Goal: Contribute content: Add original content to the website for others to see

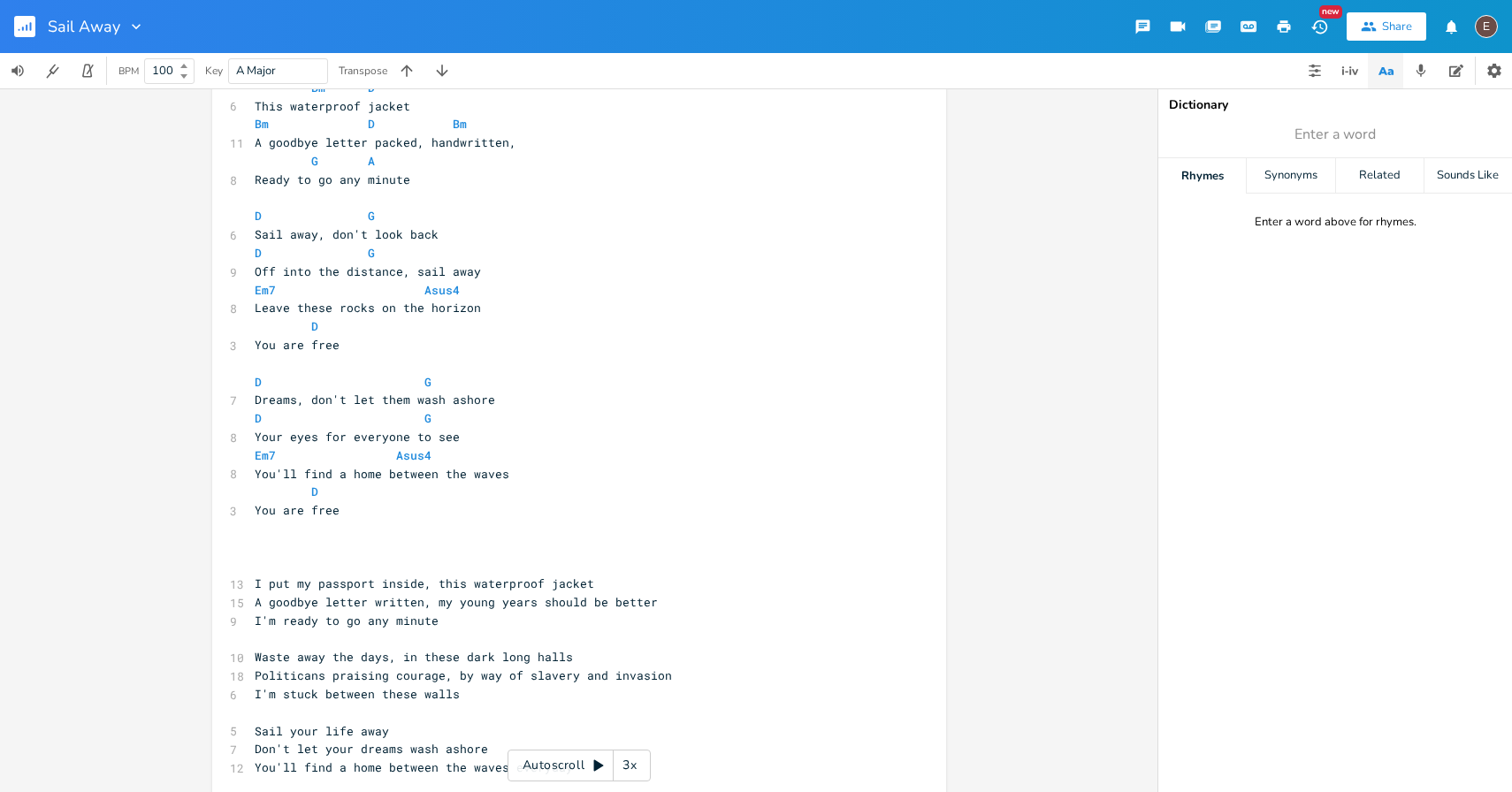
scroll to position [86, 0]
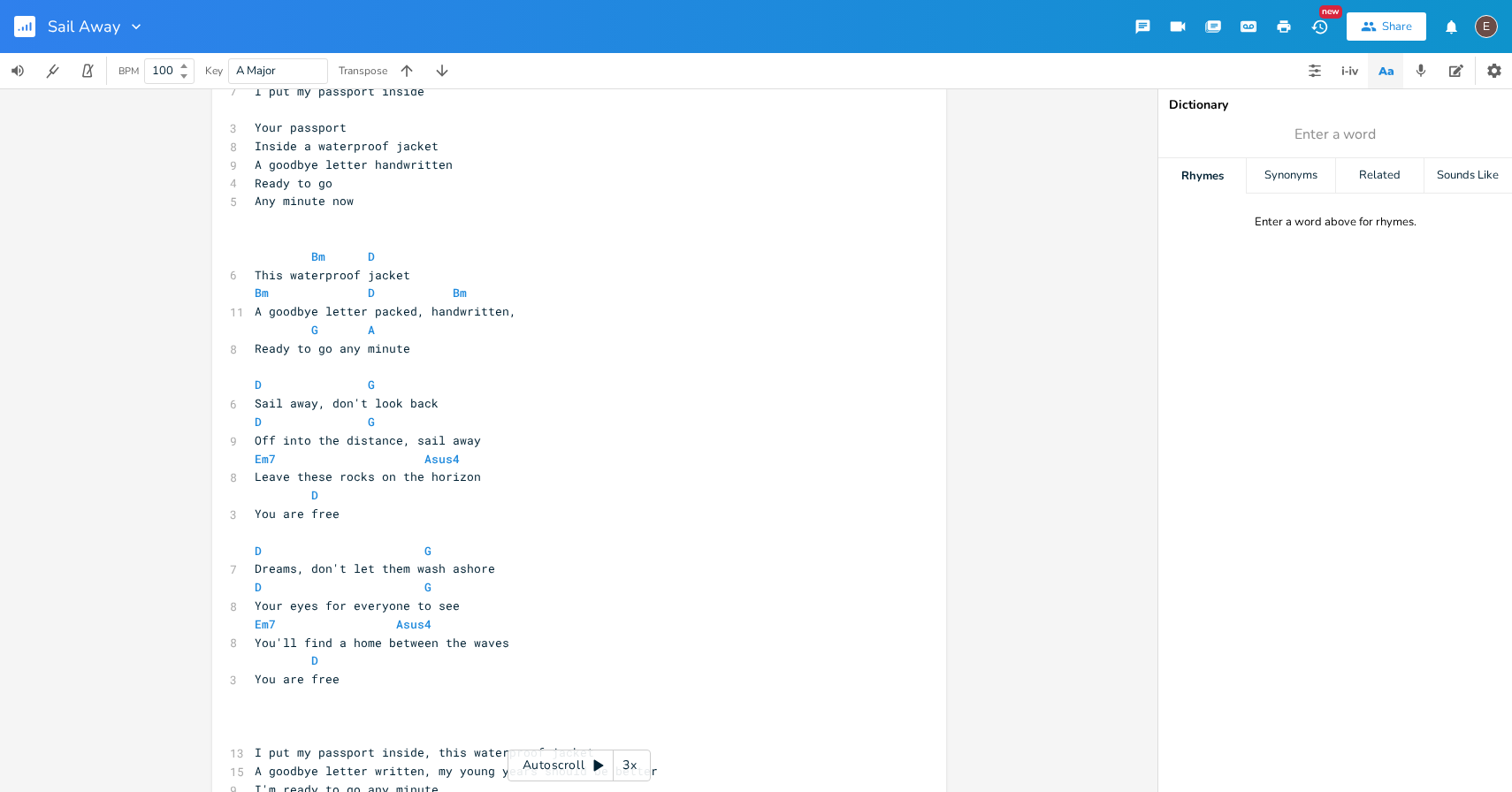
click at [255, 269] on span "This waterproof jacket" at bounding box center [332, 275] width 155 height 16
type textarea "You wake up wit"
click at [368, 249] on pre "Bm D" at bounding box center [570, 257] width 638 height 18
click at [368, 232] on pre "​" at bounding box center [570, 237] width 638 height 18
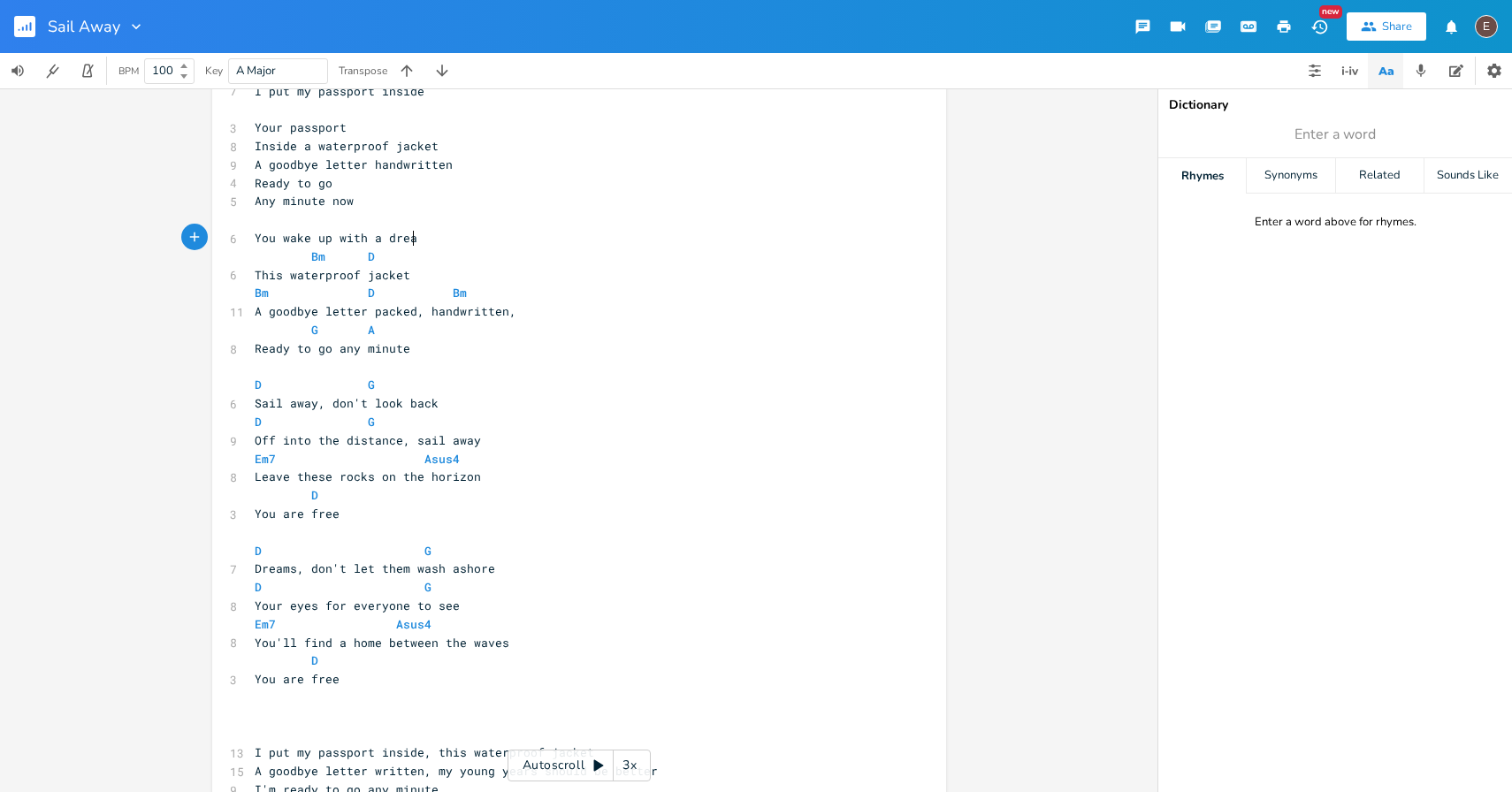
scroll to position [0, 142]
type textarea "You wake up with a dream"
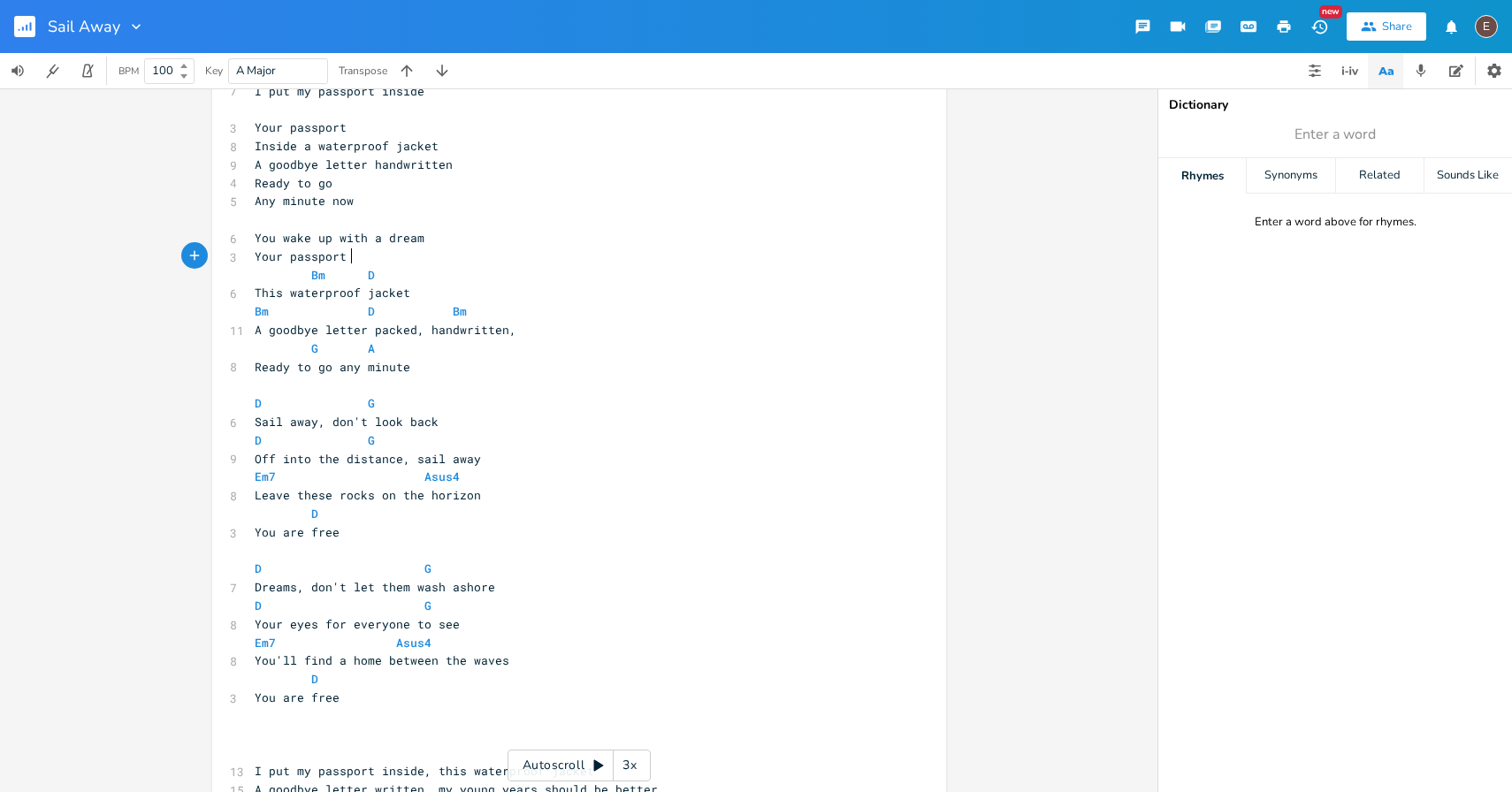
scroll to position [0, 75]
type textarea "Your passport in your waterproof jacket"
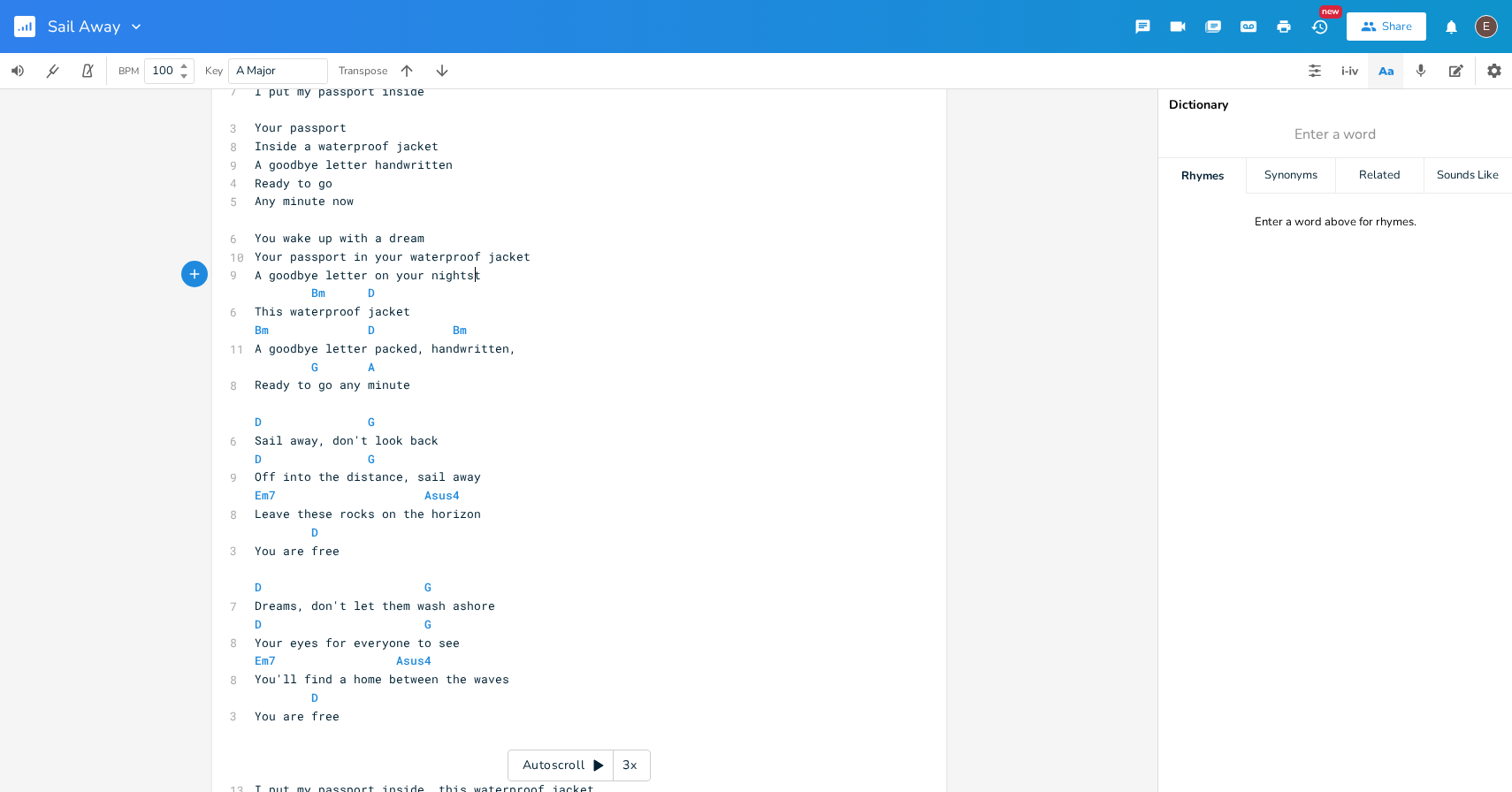
type textarea "A goodbye letter on your nightstand"
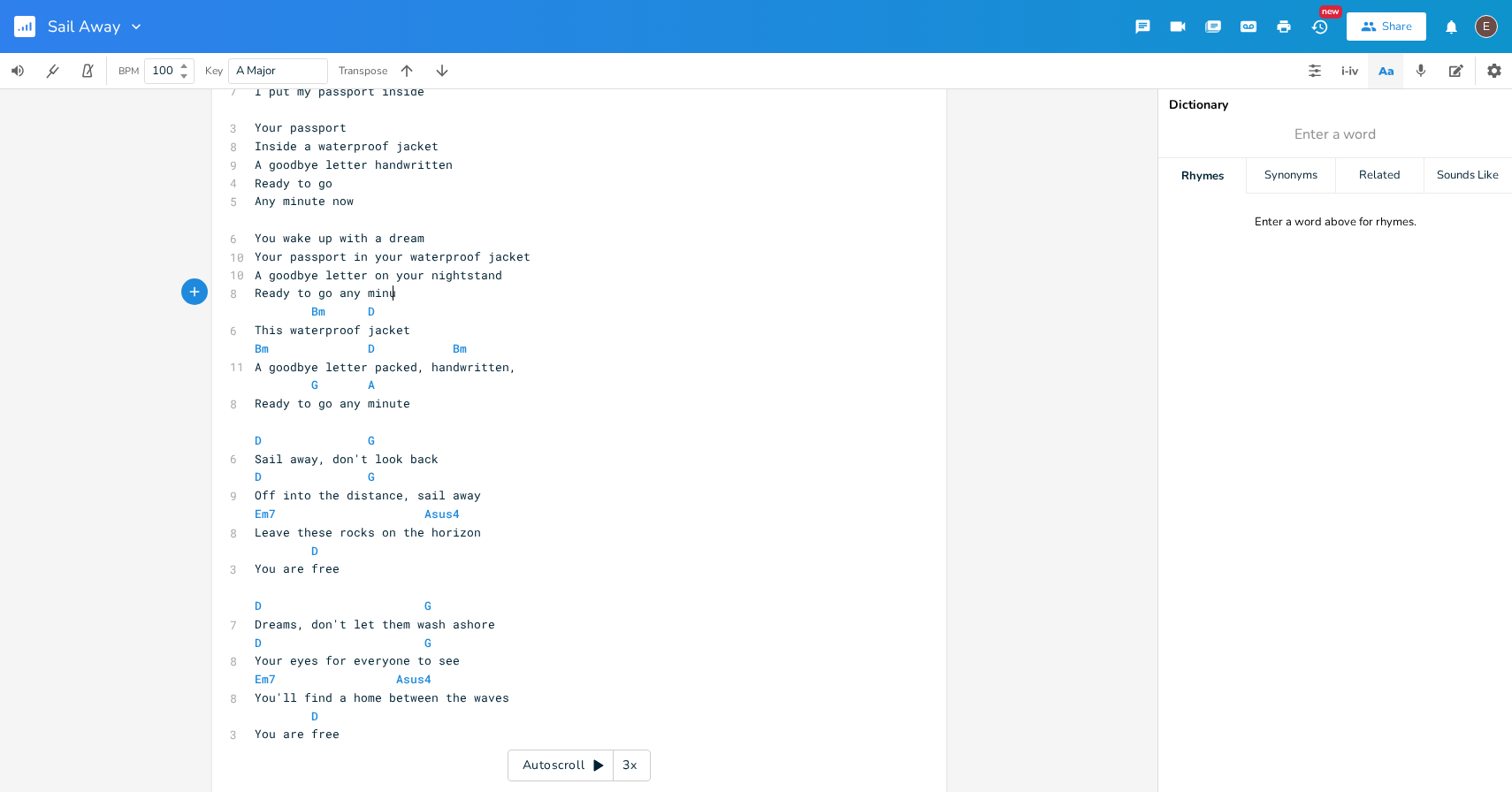
type textarea "Ready to go any minute"
type textarea "any minute"
drag, startPoint x: 400, startPoint y: 294, endPoint x: 333, endPoint y: 296, distance: 67.0
click at [333, 296] on pre "Ready to go any minute" at bounding box center [570, 292] width 638 height 18
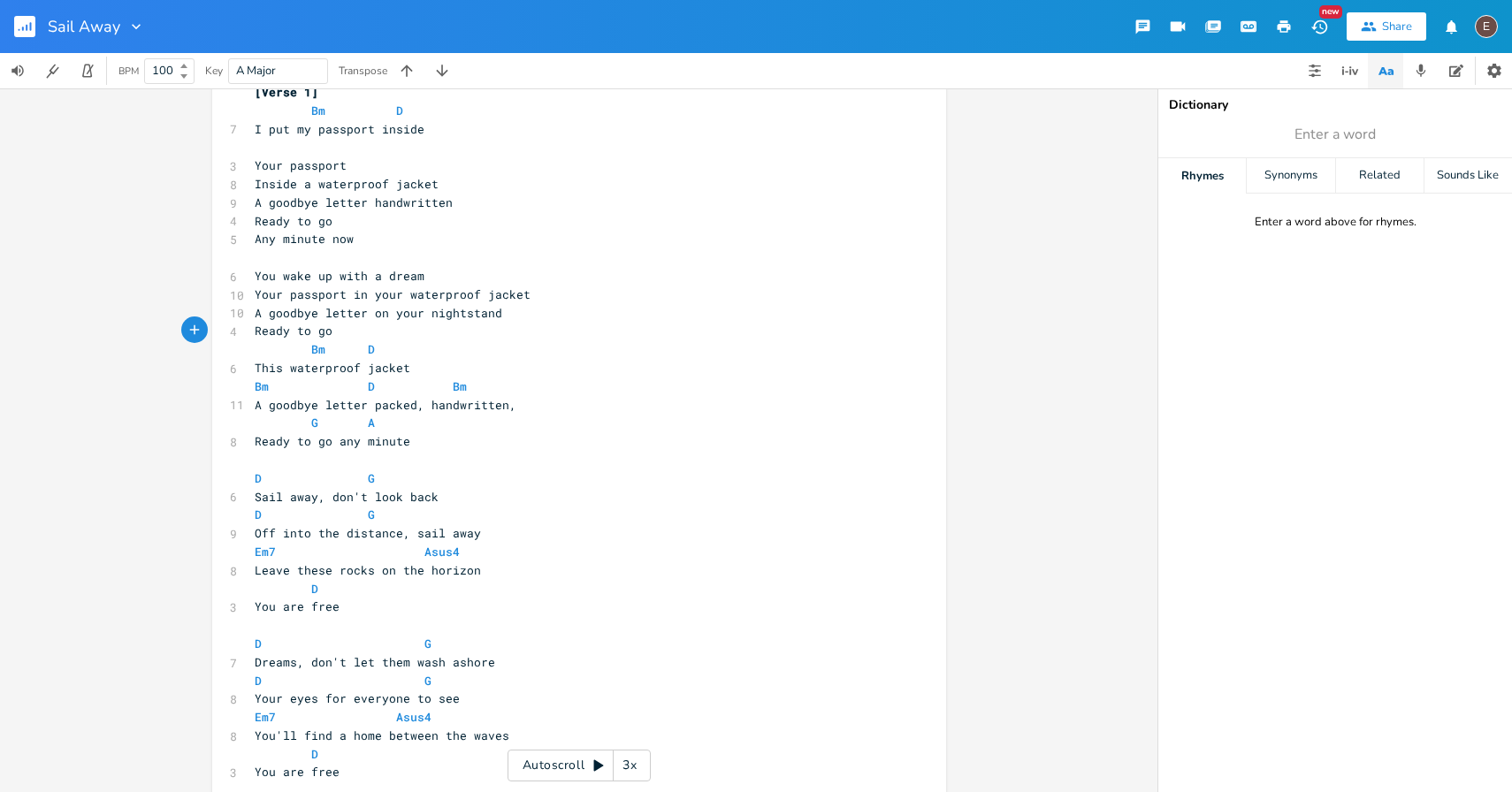
scroll to position [0, 0]
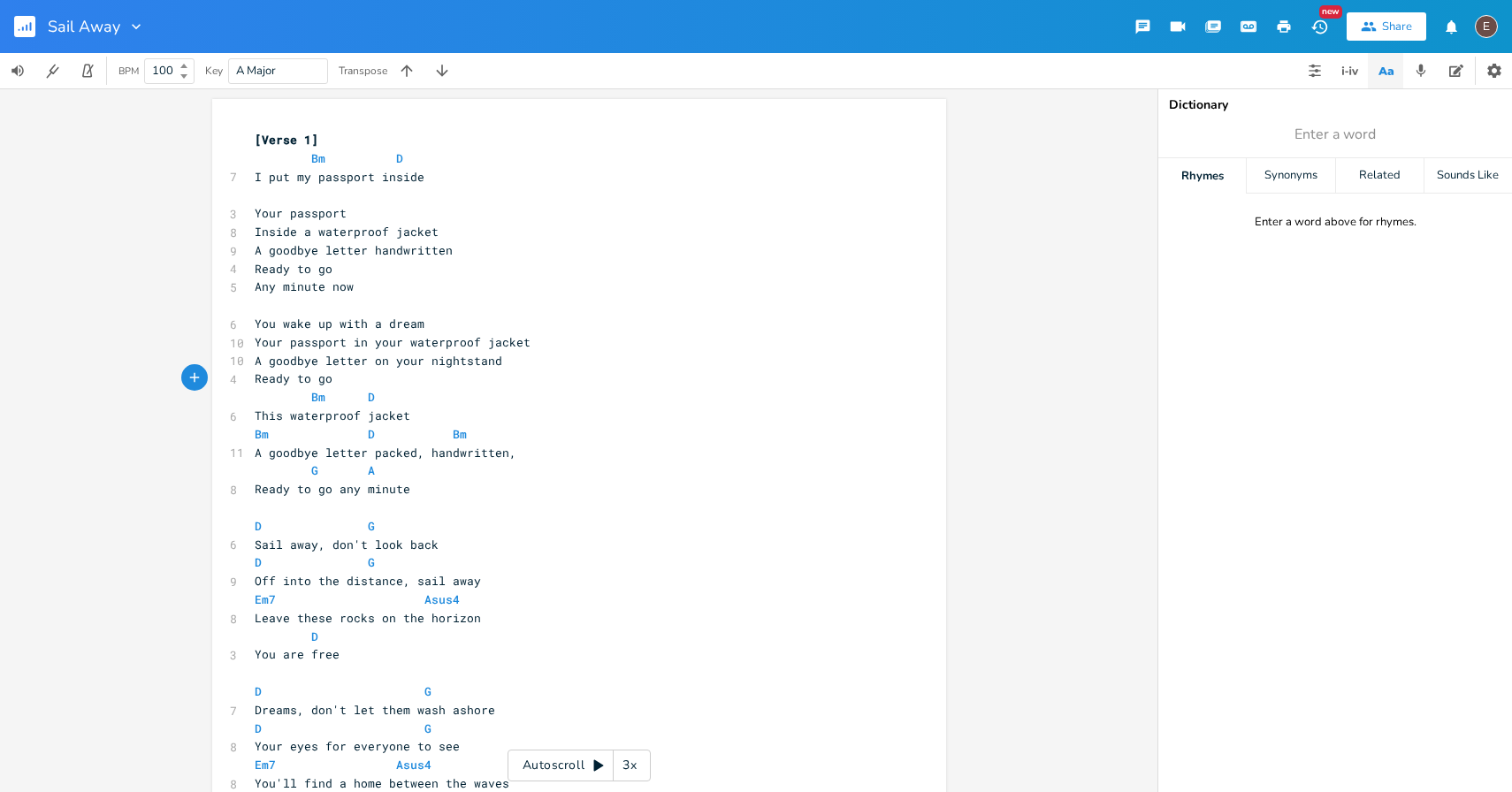
click at [427, 326] on pre "You wake up with a dream" at bounding box center [570, 323] width 638 height 18
type textarea "every single day"
click at [467, 317] on span "You wake up with a dream every single day" at bounding box center [399, 323] width 290 height 16
click at [439, 325] on span "You wake up with a dream every single day" at bounding box center [399, 323] width 290 height 16
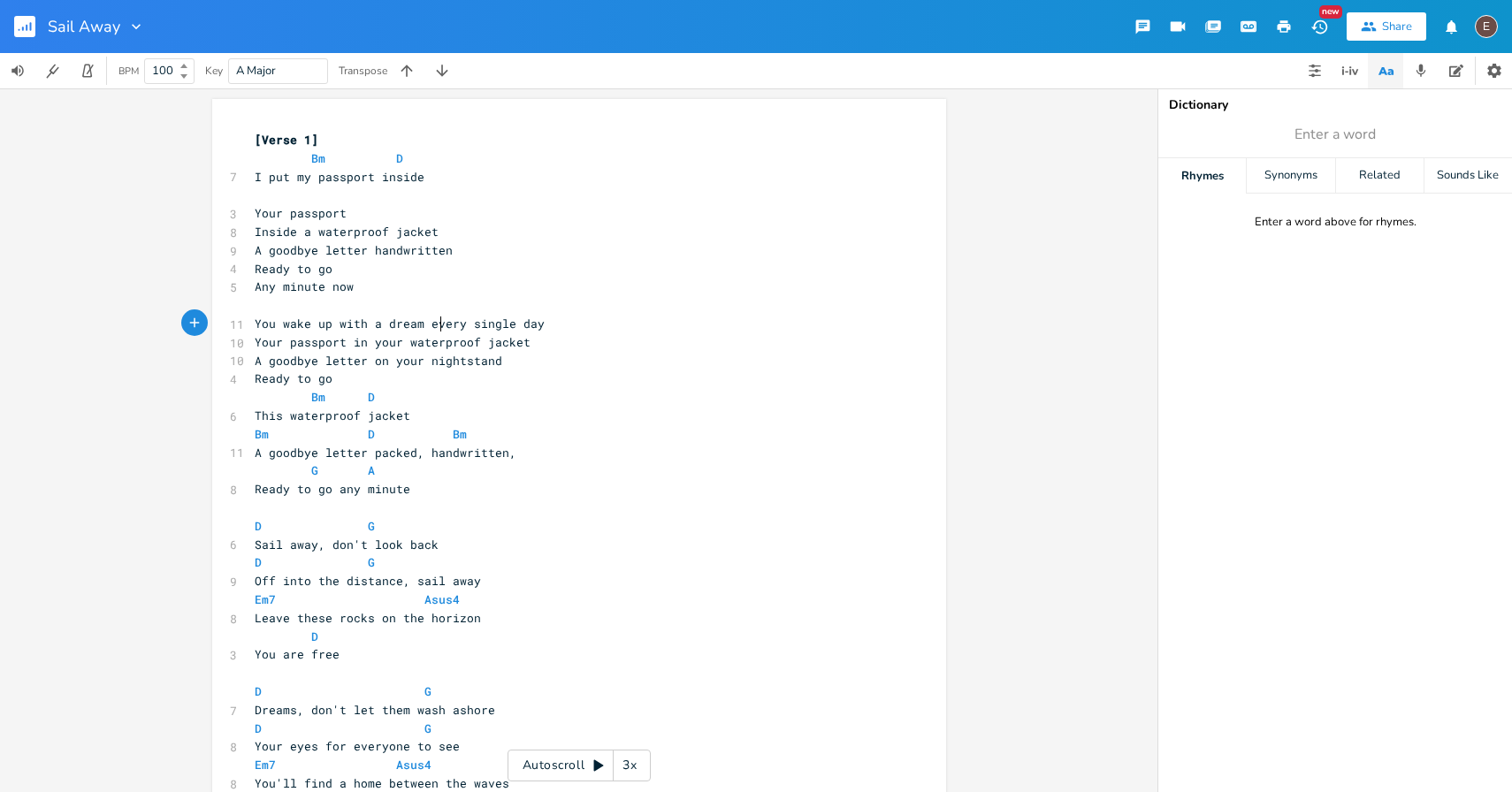
type textarea "every"
click at [439, 325] on span "You wake up with a dream every single day" at bounding box center [399, 323] width 290 height 16
click at [468, 325] on span "You wake up with a dream every single day" at bounding box center [399, 323] width 290 height 16
type textarea "single"
click at [468, 325] on span "You wake up with a dream every single day" at bounding box center [399, 323] width 290 height 16
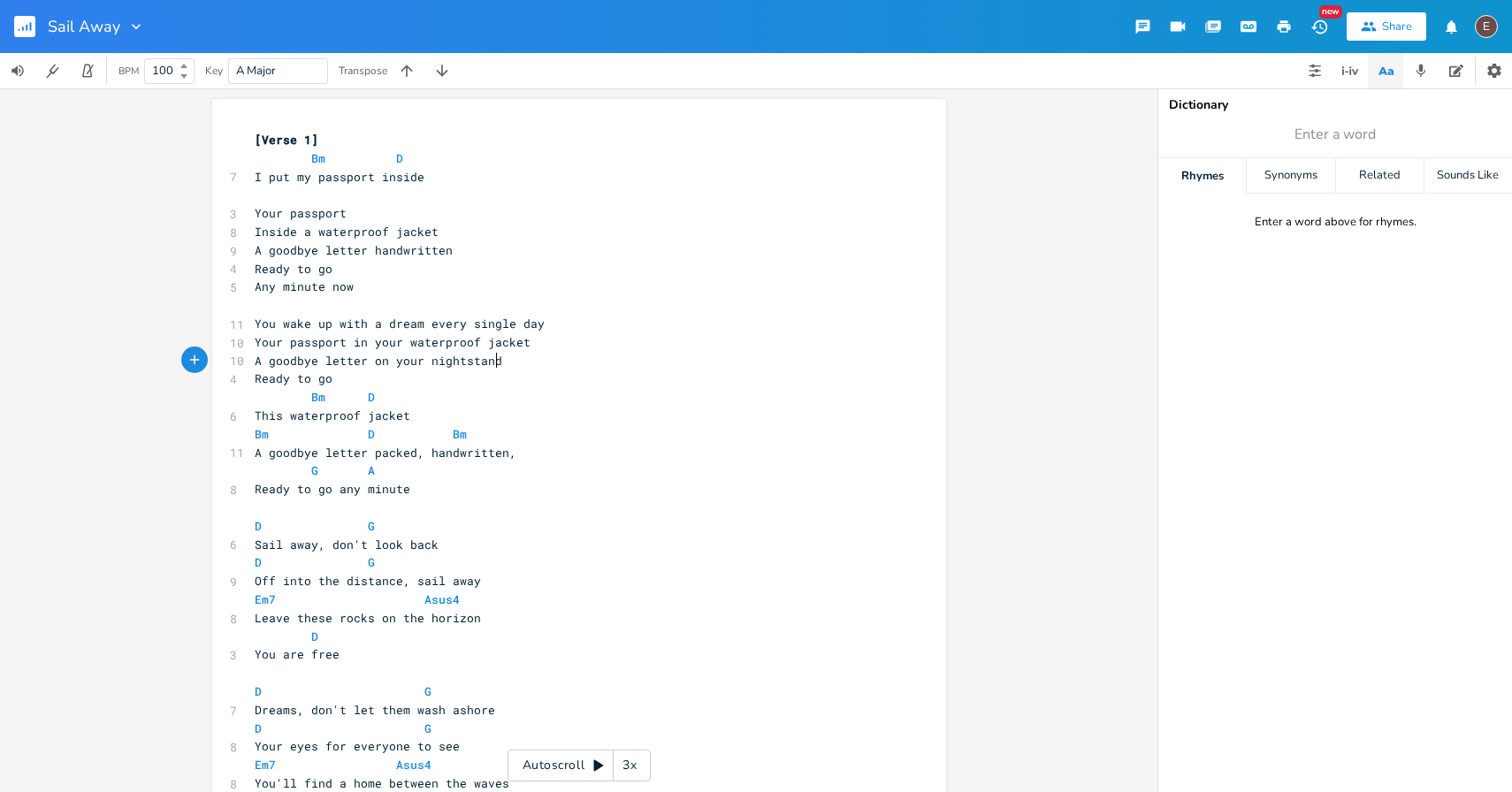
click at [532, 369] on pre "Ready to go" at bounding box center [570, 378] width 638 height 18
drag, startPoint x: 329, startPoint y: 377, endPoint x: 249, endPoint y: 377, distance: 80.0
click at [251, 377] on pre "Ready to go" at bounding box center [570, 378] width 638 height 18
type textarea "There's a"
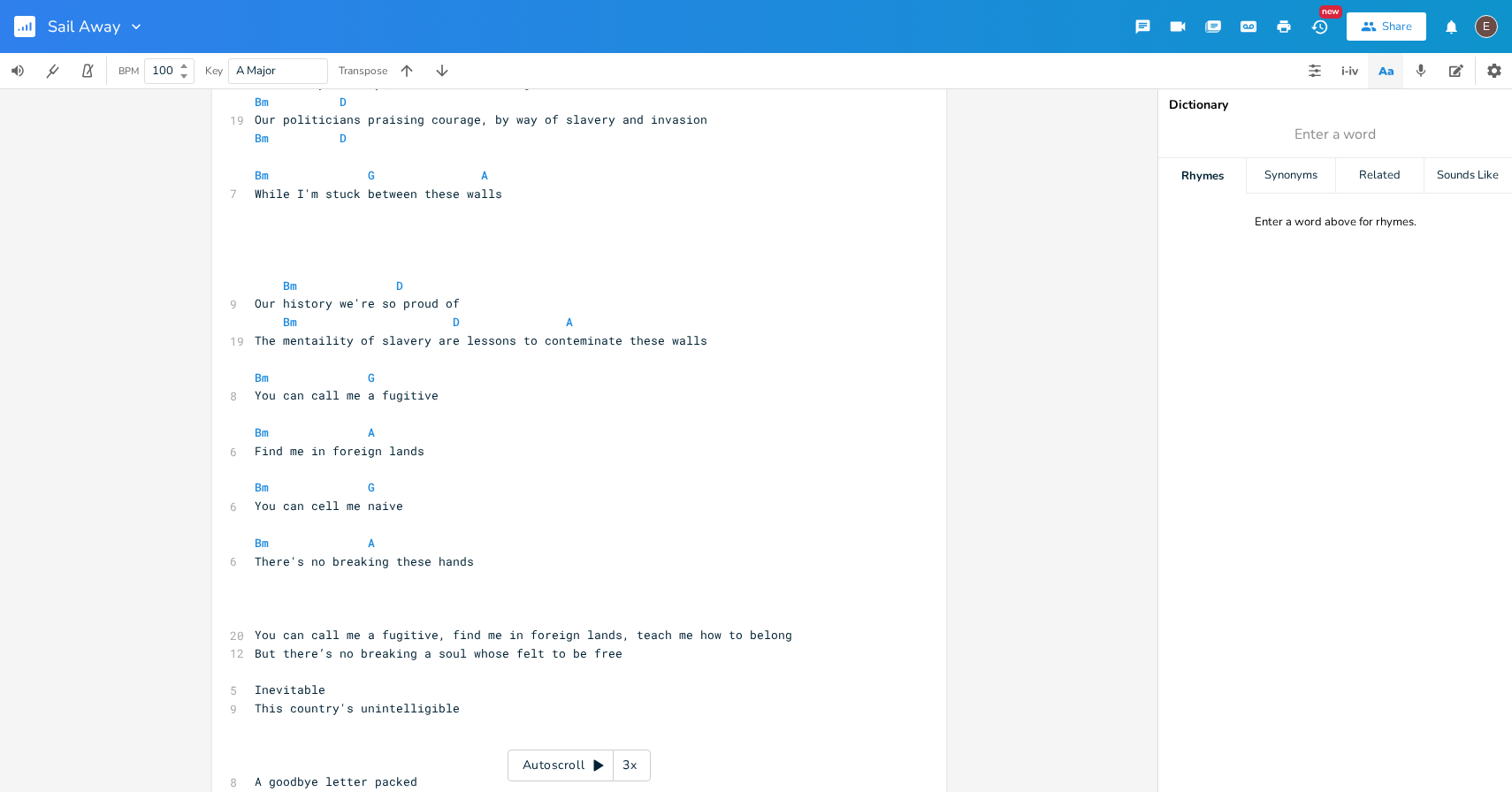
scroll to position [1171, 0]
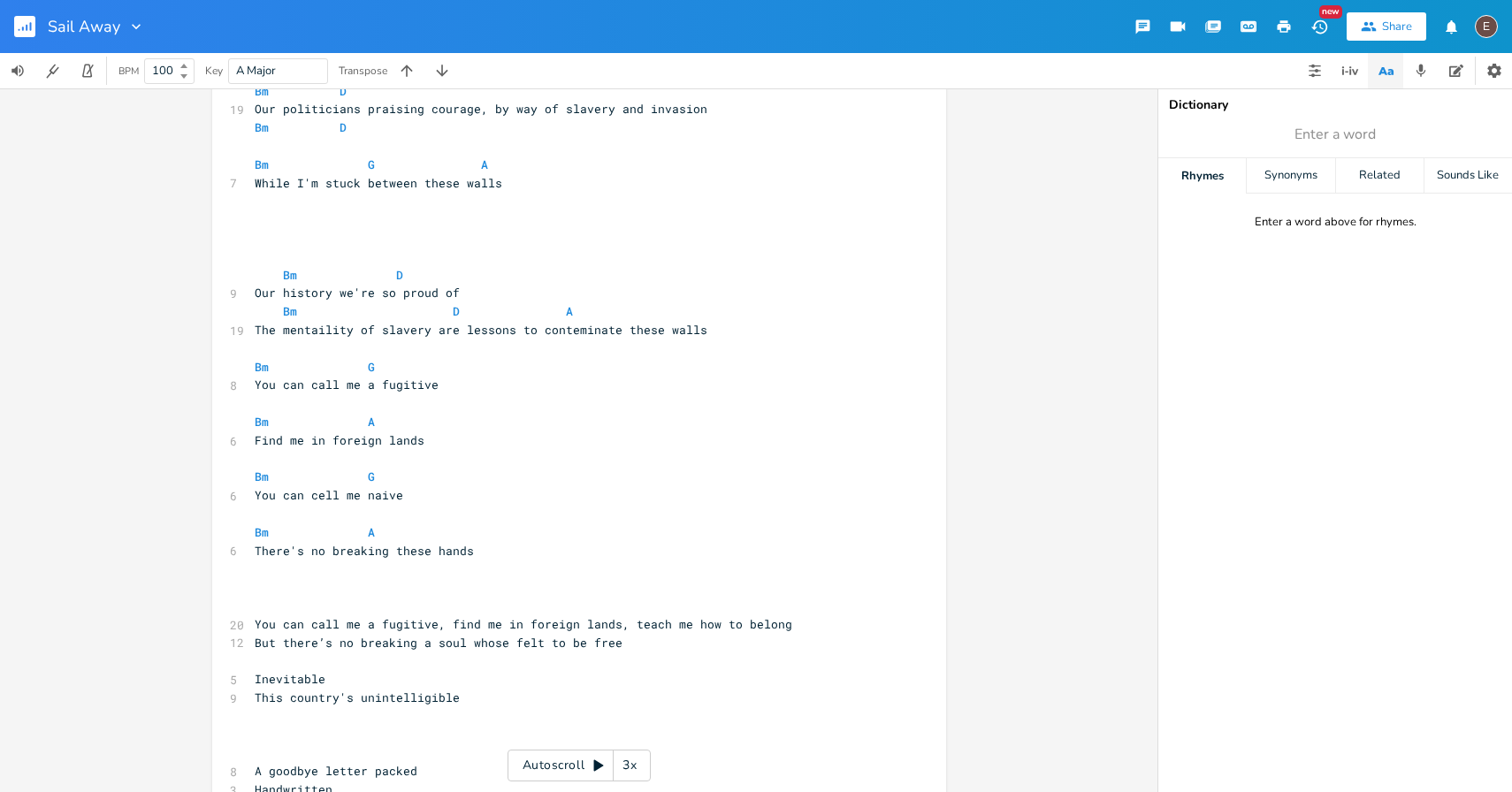
type textarea "d"
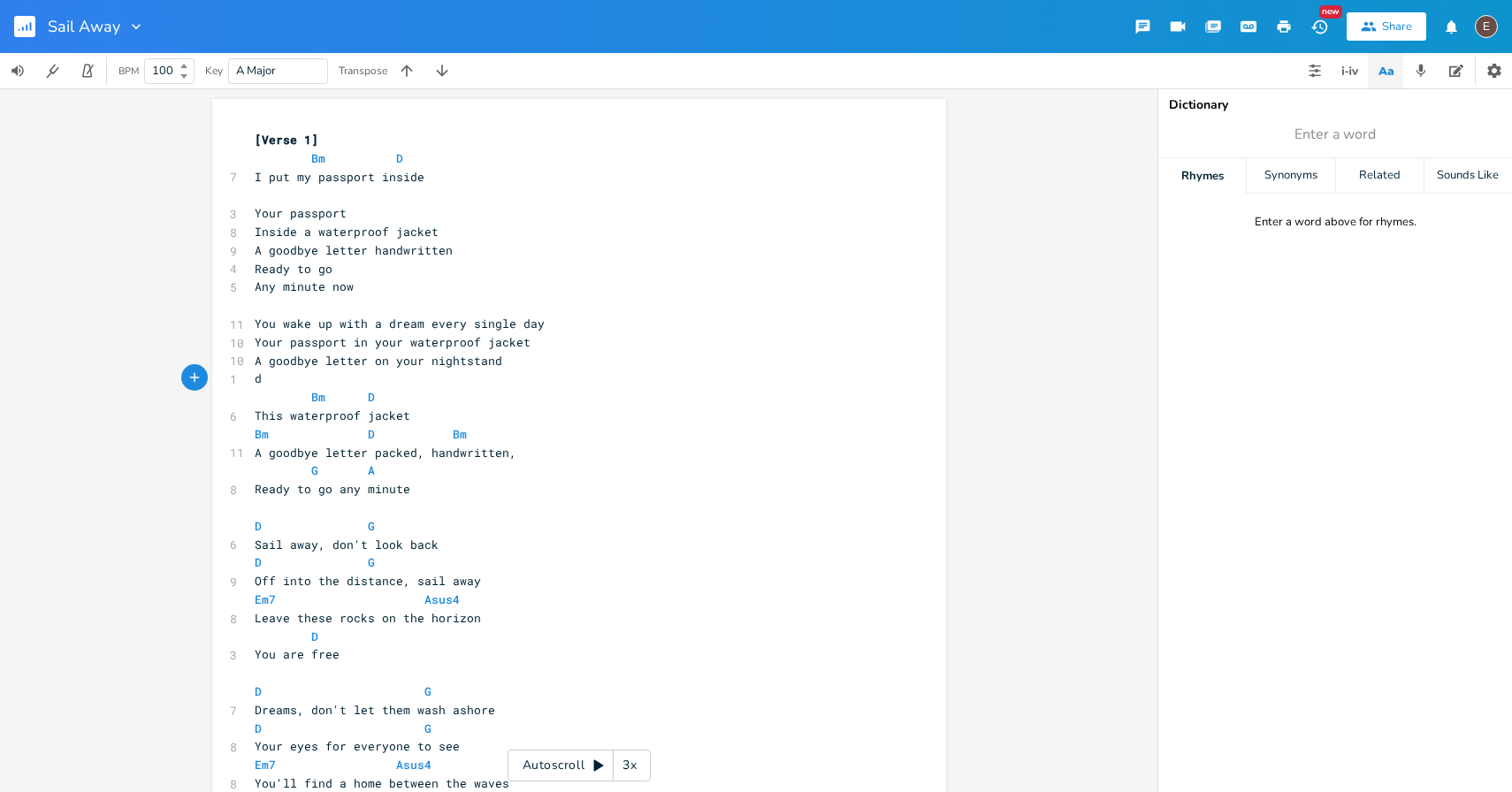
scroll to position [0, 0]
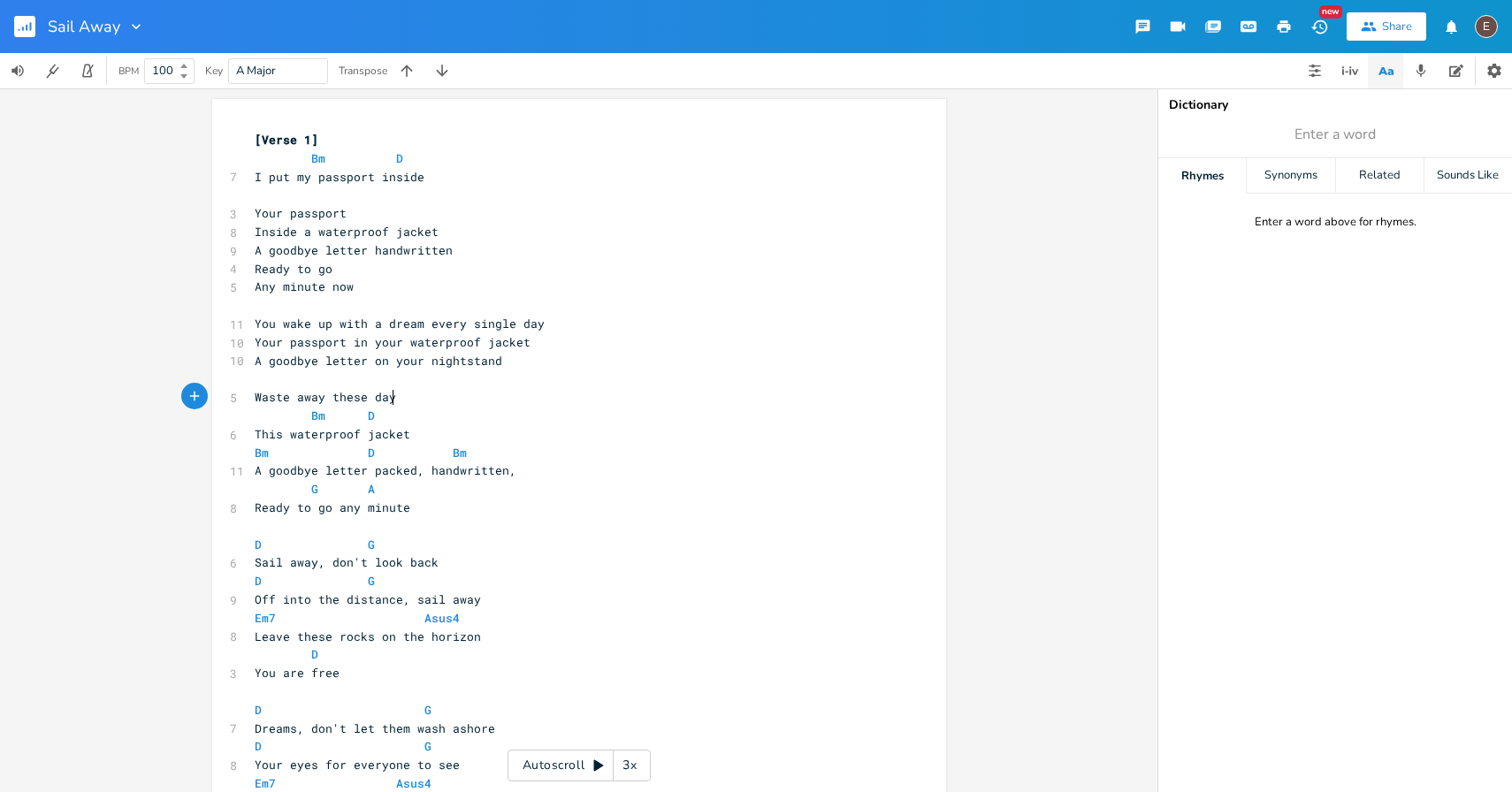
type textarea "Waste away these days"
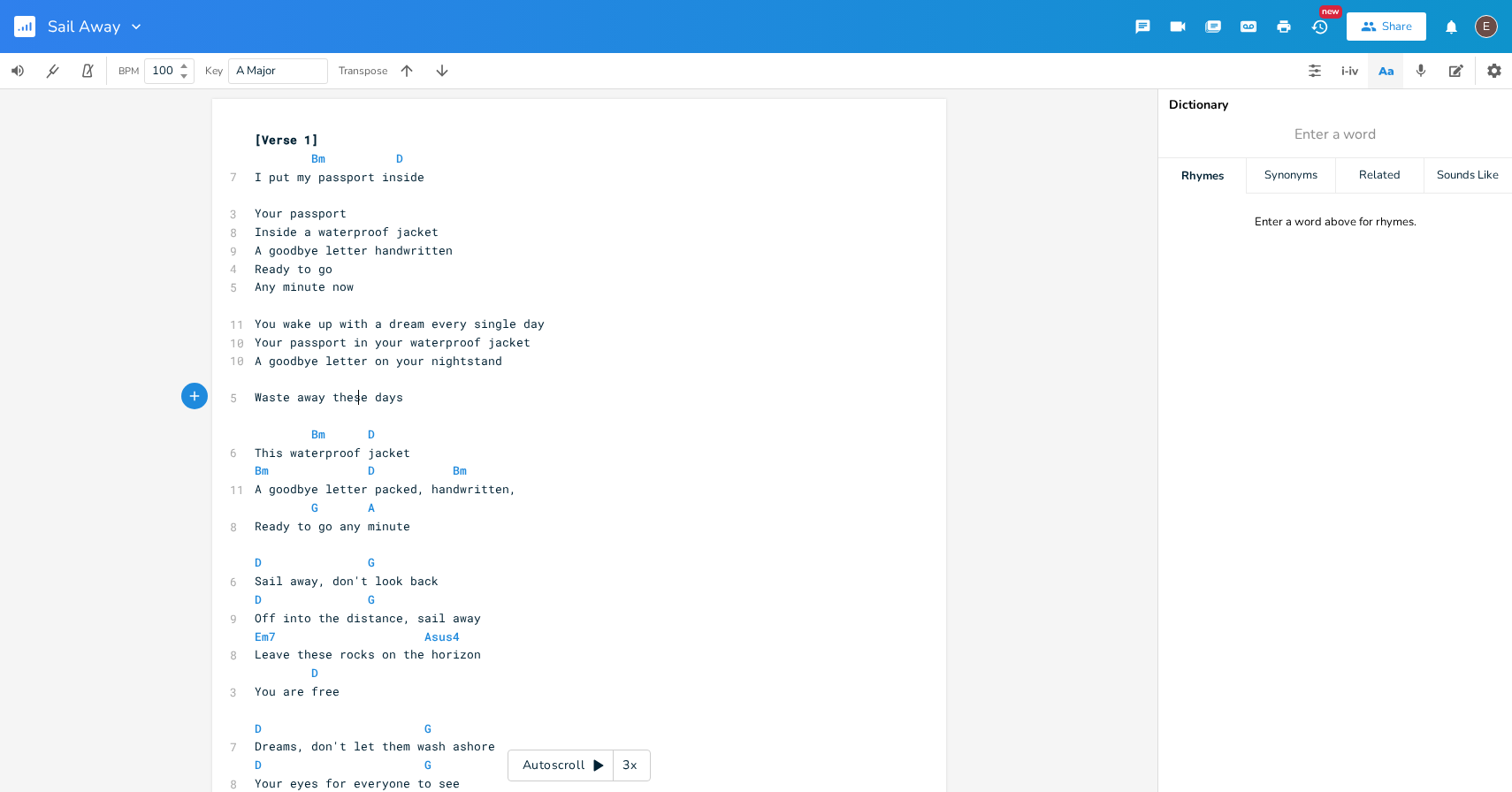
click at [351, 402] on span "Waste away these days" at bounding box center [329, 396] width 148 height 16
type textarea "the"
click at [349, 408] on pre "​" at bounding box center [570, 416] width 638 height 18
type textarea "In these dark long halls"
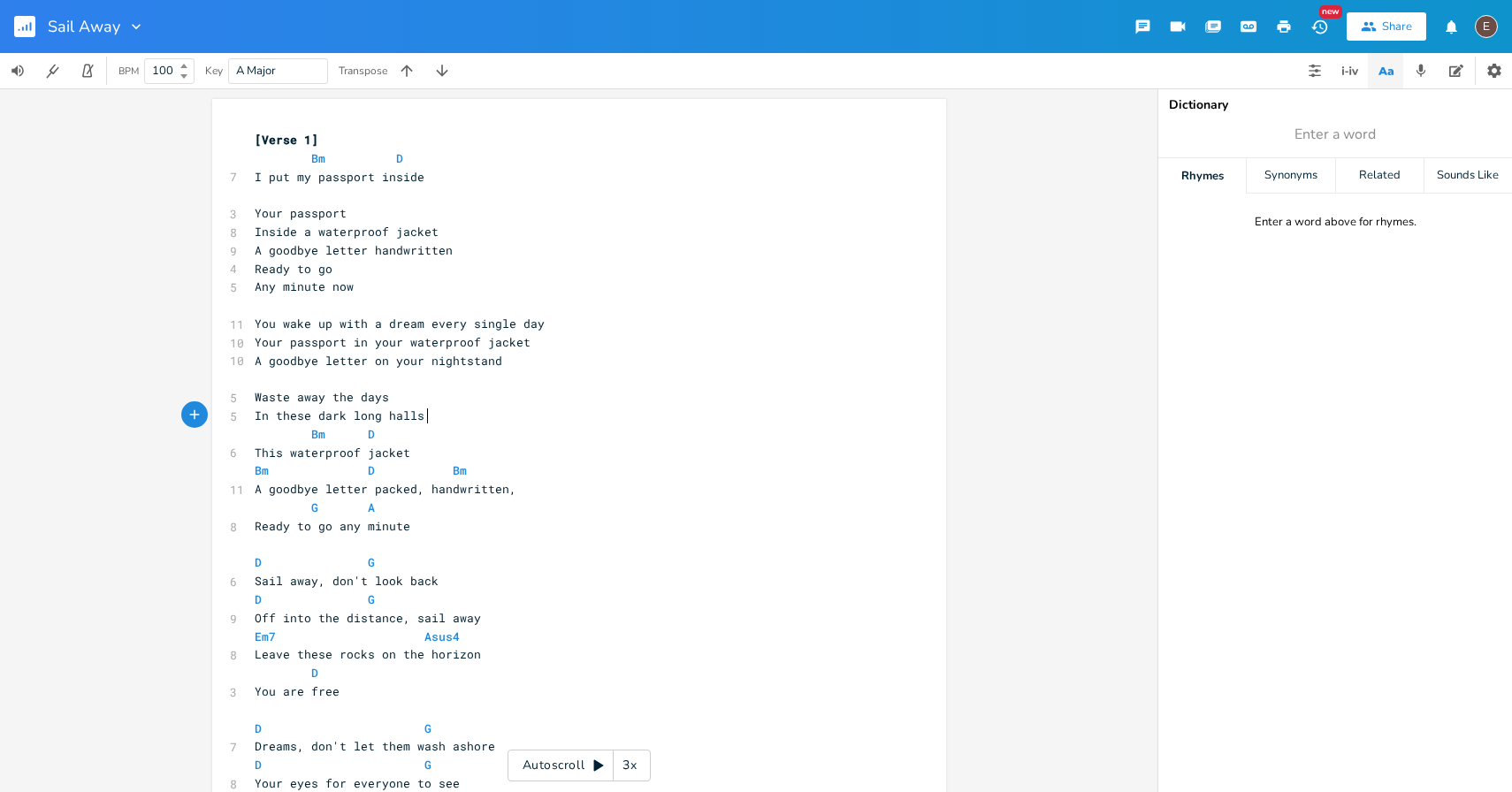
scroll to position [0, 125]
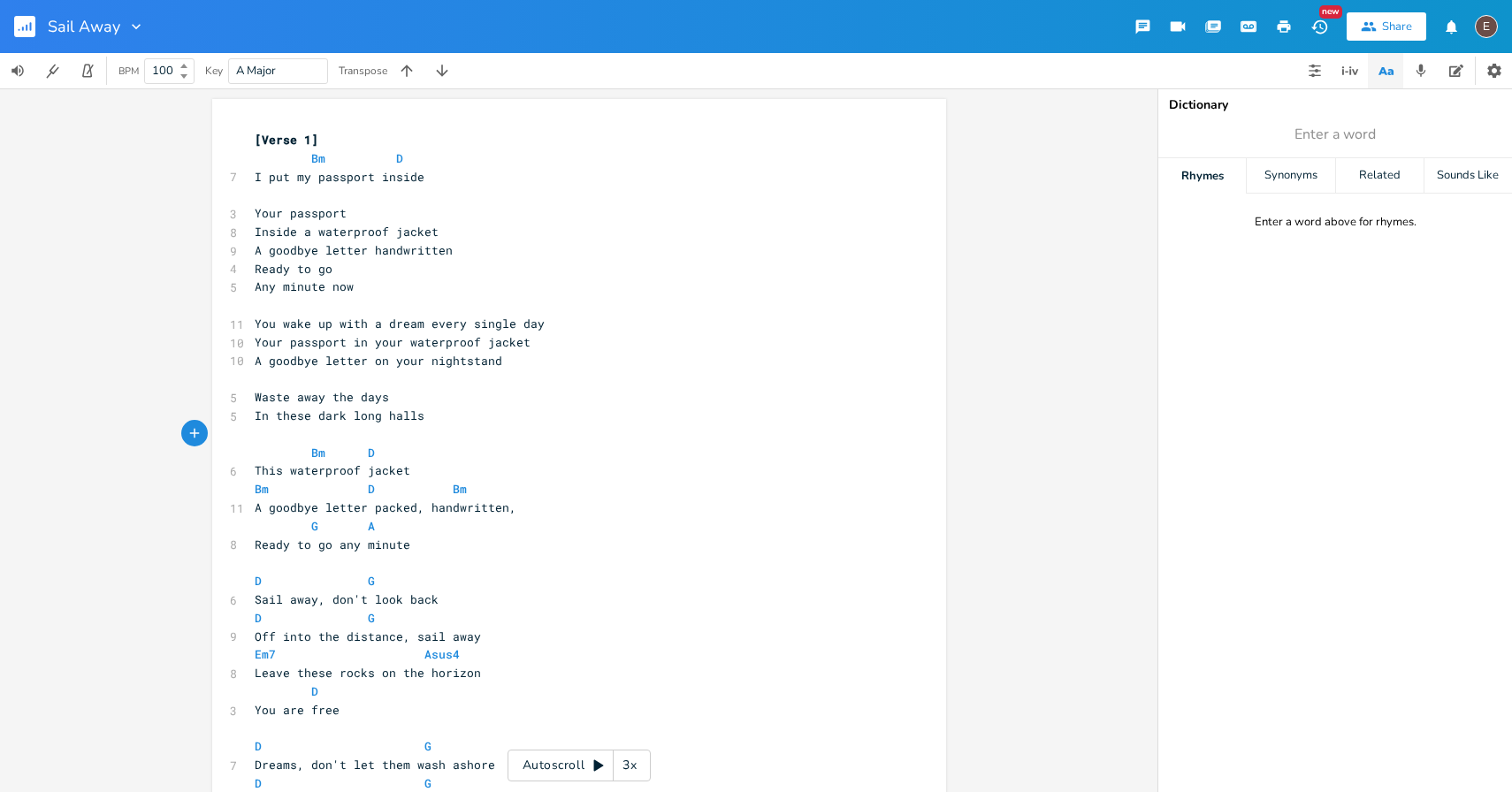
click at [272, 313] on pre "​" at bounding box center [570, 305] width 638 height 18
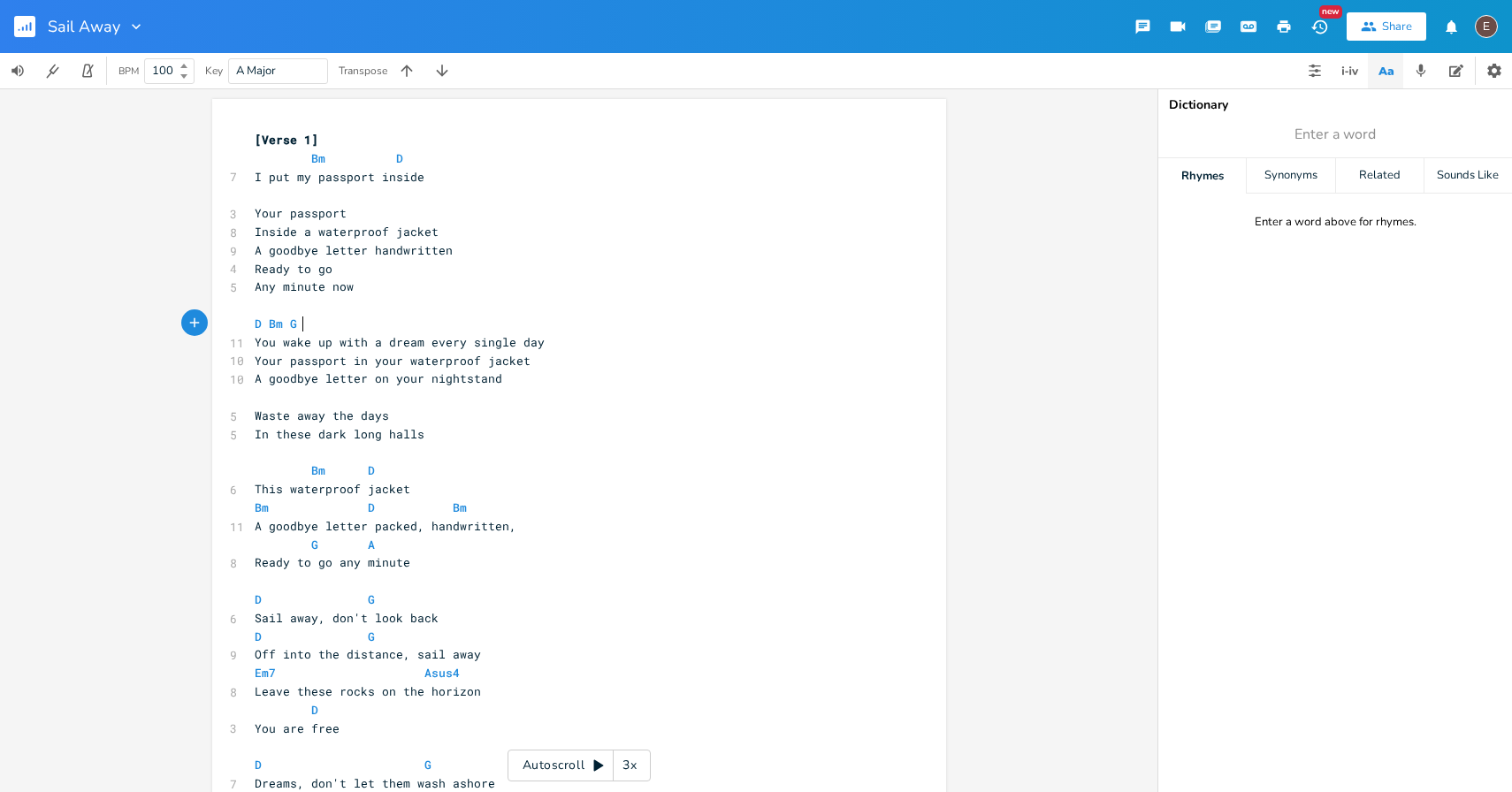
type textarea "D Bm G C"
type textarea "A Bm G"
type textarea "D A Bm G"
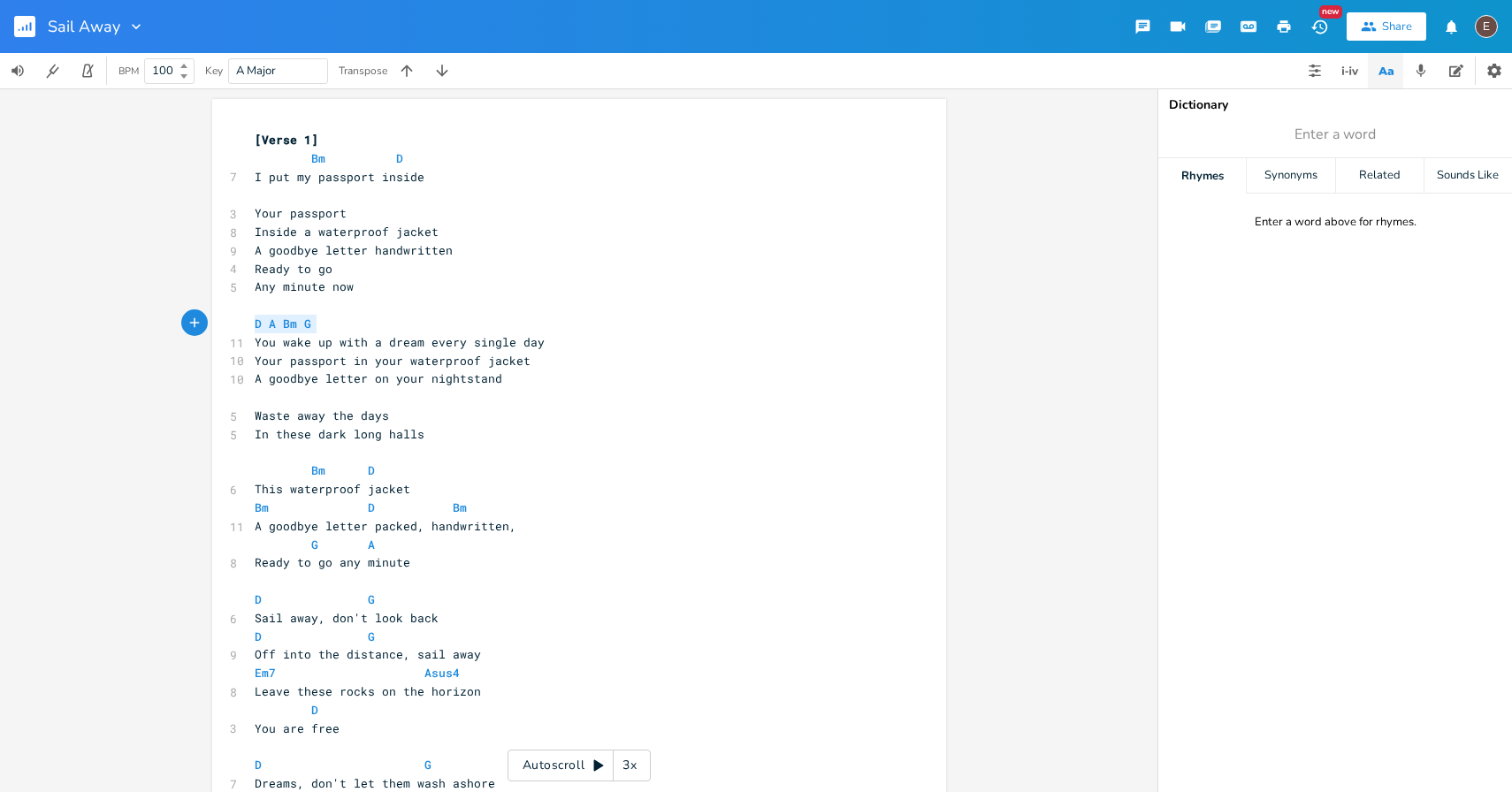
drag, startPoint x: 330, startPoint y: 319, endPoint x: 217, endPoint y: 326, distance: 113.2
click at [569, 345] on pre "You wake up with a dream every single day" at bounding box center [570, 342] width 638 height 18
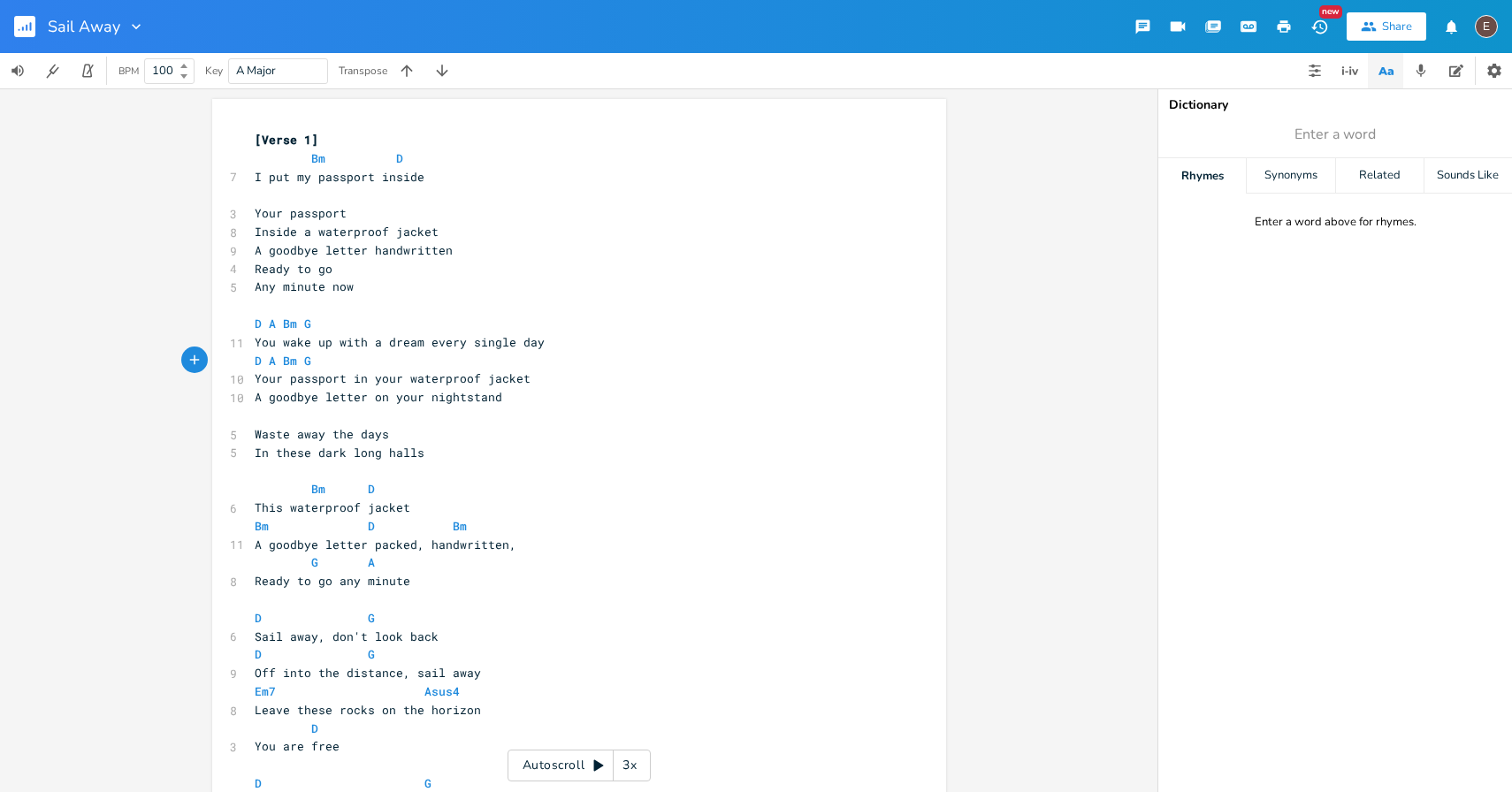
click at [602, 374] on pre "Your passport in your waterproof jacket" at bounding box center [570, 378] width 638 height 18
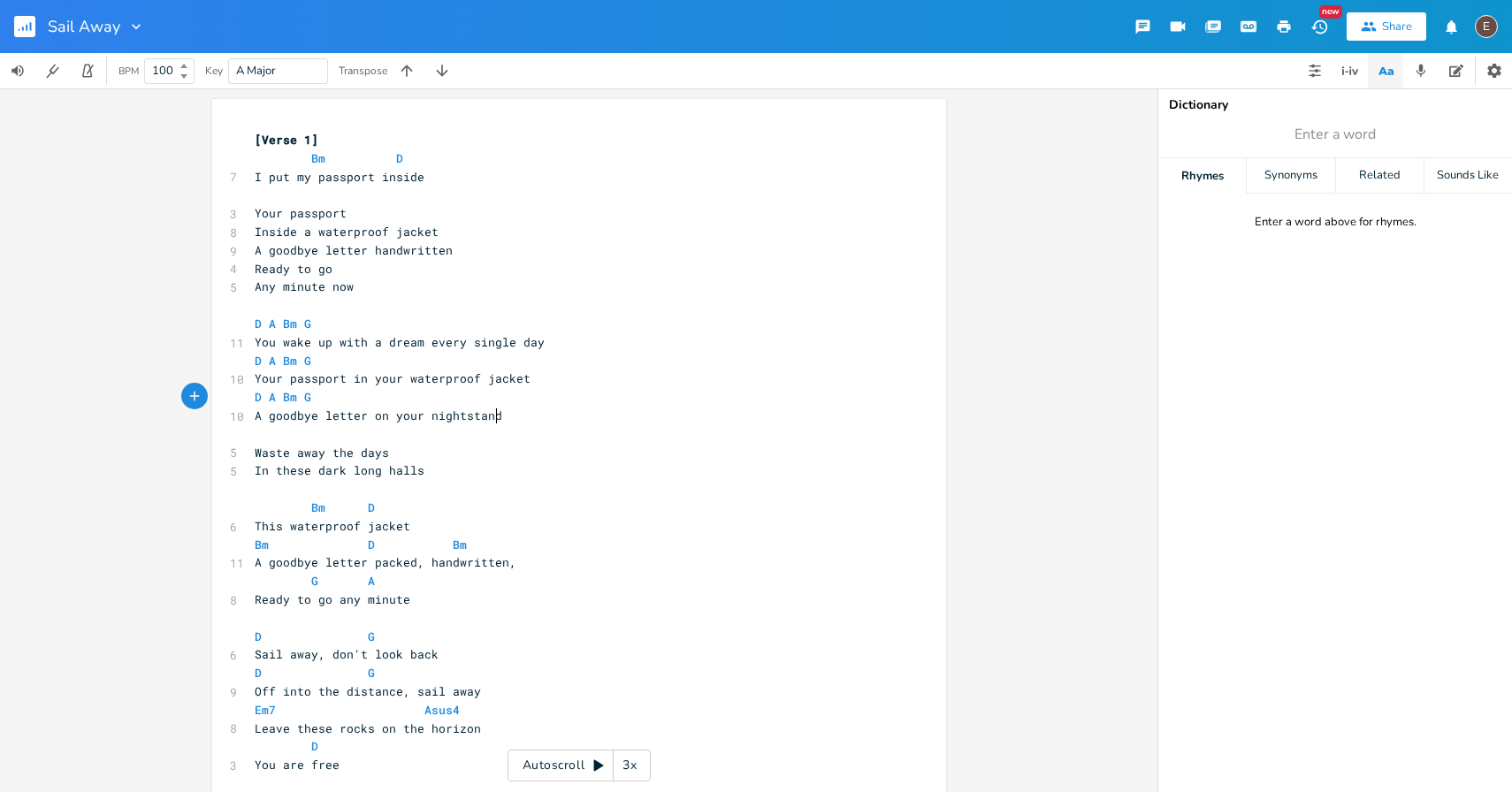
click at [589, 422] on pre "A goodbye letter on your nightstand" at bounding box center [570, 416] width 638 height 18
type textarea "ready togo"
type textarea "g o"
type textarea "fo"
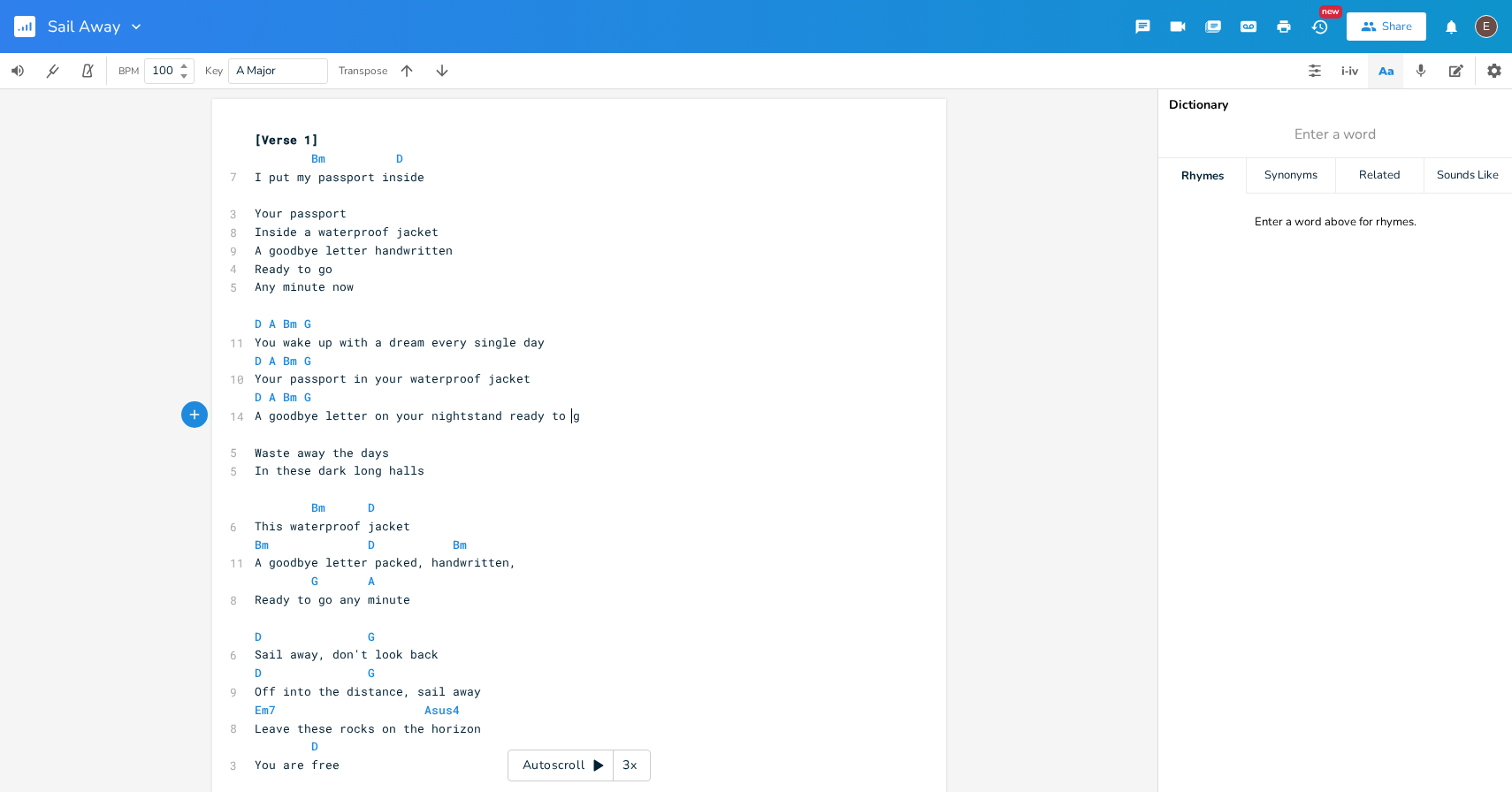
type textarea "go"
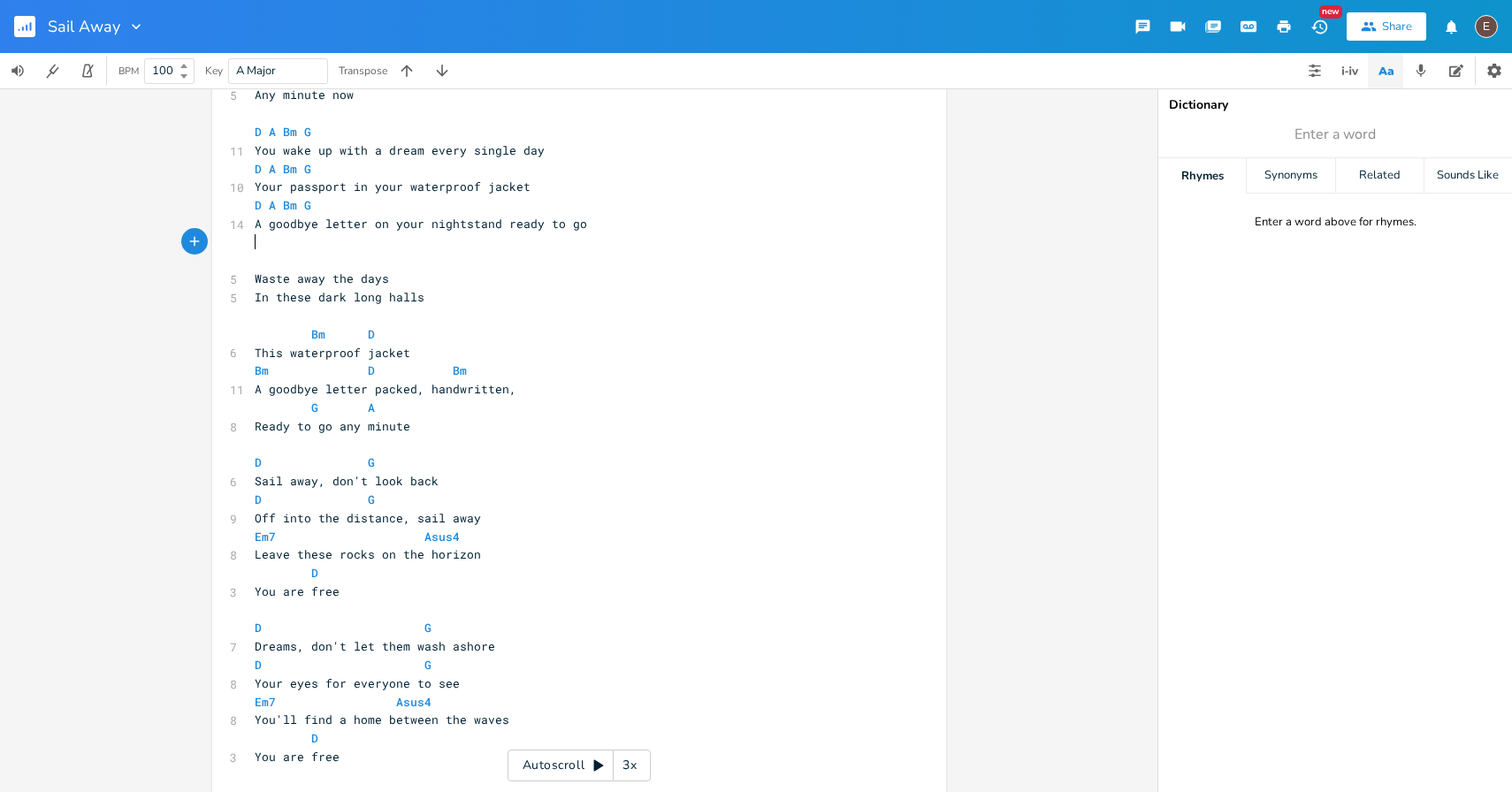
scroll to position [292, 0]
